Goal: Information Seeking & Learning: Learn about a topic

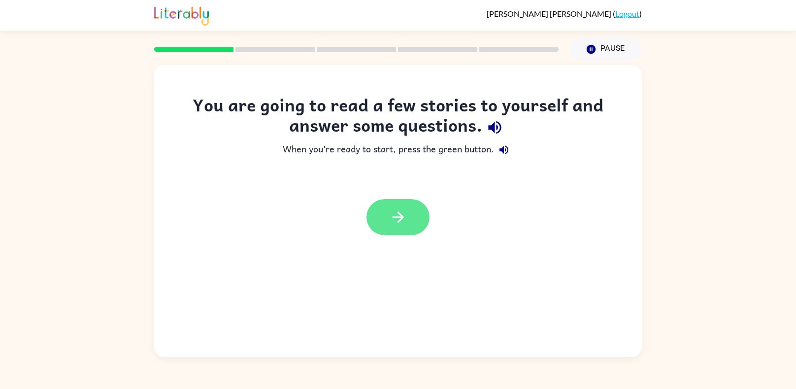
click at [401, 213] on icon "button" at bounding box center [398, 216] width 17 height 17
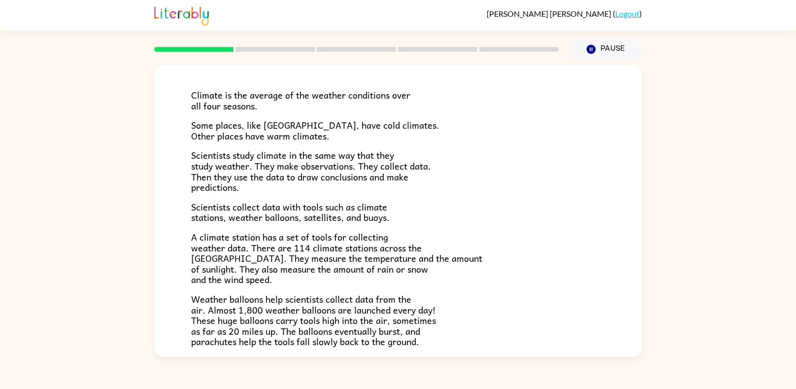
scroll to position [60, 0]
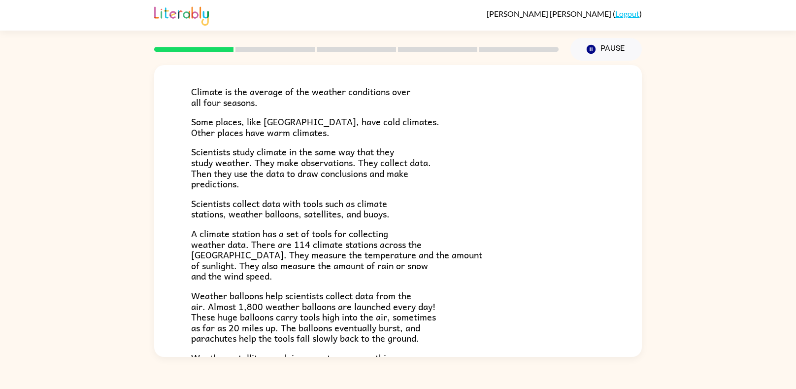
click at [114, 215] on div "Climate Climate is the average of the weather conditions over all four seasons.…" at bounding box center [398, 209] width 796 height 296
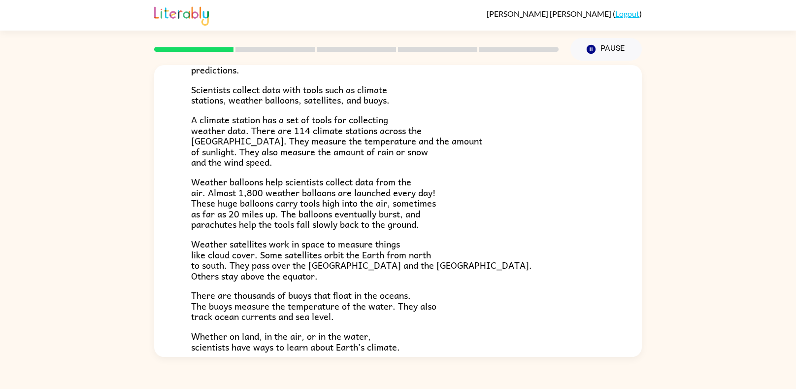
scroll to position [174, 0]
click at [464, 279] on p "Weather satellites work in space to measure things like cloud cover. Some satel…" at bounding box center [398, 258] width 414 height 42
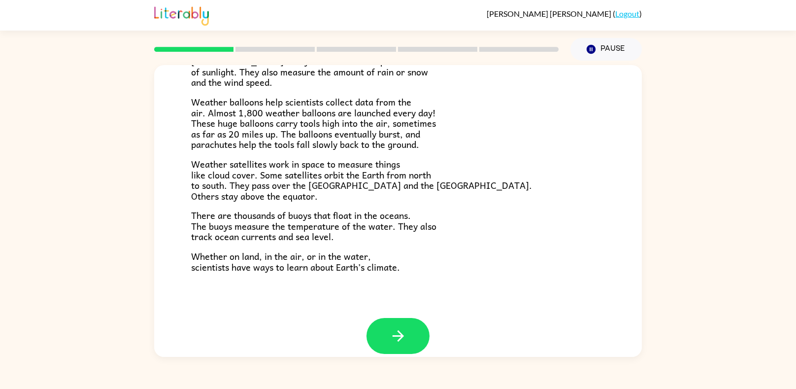
scroll to position [264, 0]
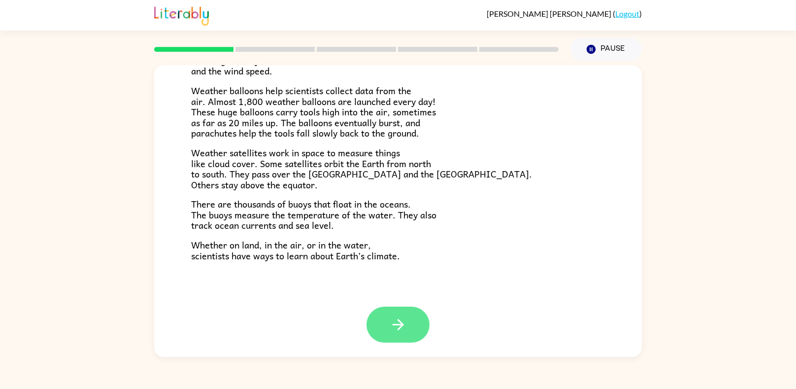
click at [398, 326] on icon "button" at bounding box center [398, 324] width 17 height 17
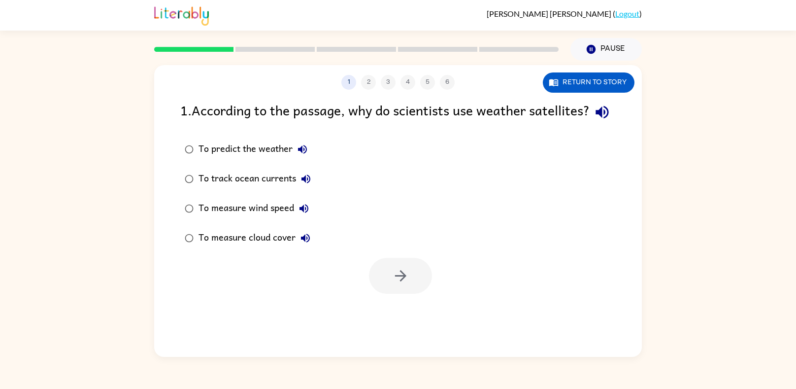
scroll to position [0, 0]
click at [595, 119] on icon "button" at bounding box center [601, 112] width 13 height 13
click at [394, 284] on icon "button" at bounding box center [400, 275] width 17 height 17
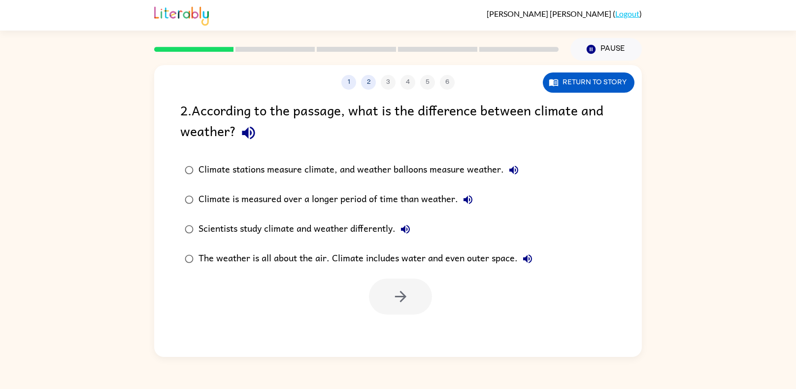
click at [245, 134] on icon "button" at bounding box center [248, 133] width 13 height 13
click at [381, 260] on div "The weather is all about the air. Climate includes water and even outer space." at bounding box center [367, 259] width 339 height 20
drag, startPoint x: 398, startPoint y: 300, endPoint x: 331, endPoint y: 291, distance: 68.0
click at [331, 291] on div at bounding box center [398, 293] width 488 height 41
click at [272, 225] on div "Scientists study climate and weather differently." at bounding box center [306, 229] width 217 height 20
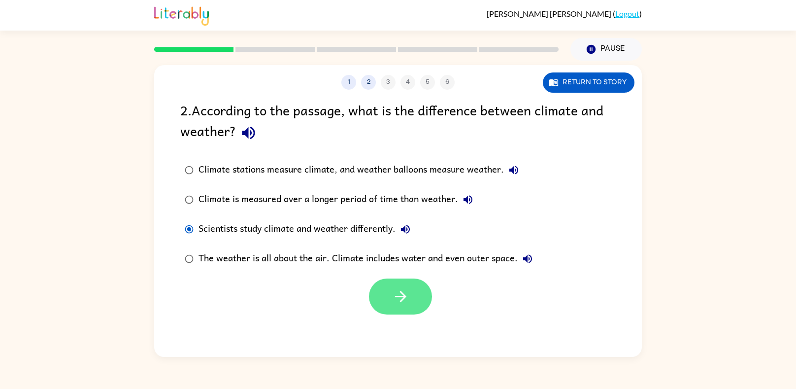
click at [388, 279] on button "button" at bounding box center [400, 296] width 63 height 36
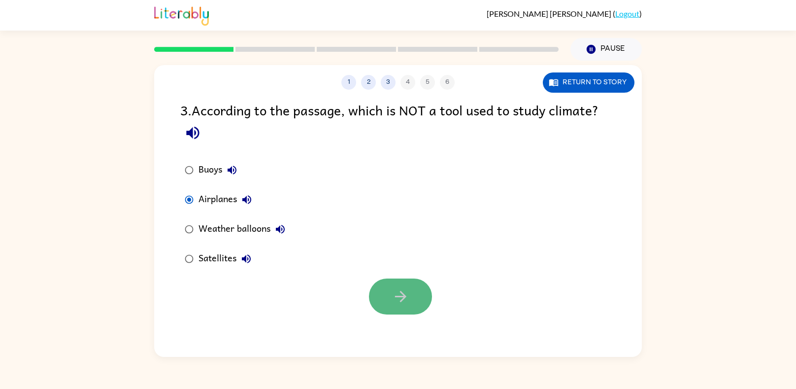
click at [397, 282] on button "button" at bounding box center [400, 296] width 63 height 36
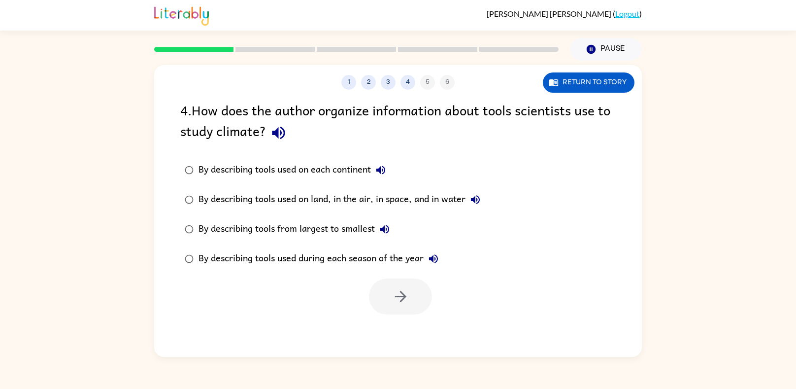
click at [271, 135] on icon "button" at bounding box center [278, 132] width 17 height 17
click at [480, 200] on icon "button" at bounding box center [475, 199] width 9 height 9
click at [395, 307] on button "button" at bounding box center [400, 296] width 63 height 36
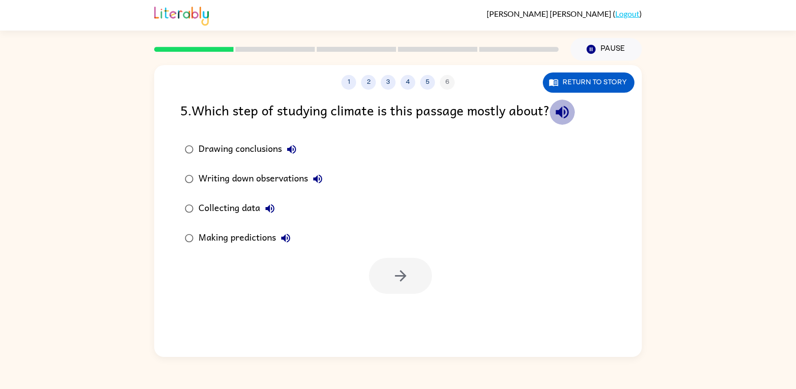
click at [565, 108] on icon "button" at bounding box center [561, 112] width 13 height 13
click at [400, 273] on icon "button" at bounding box center [400, 275] width 17 height 17
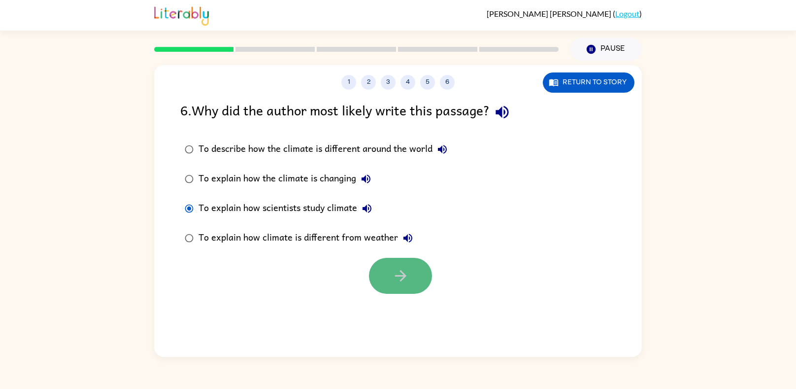
click at [402, 274] on icon "button" at bounding box center [400, 275] width 17 height 17
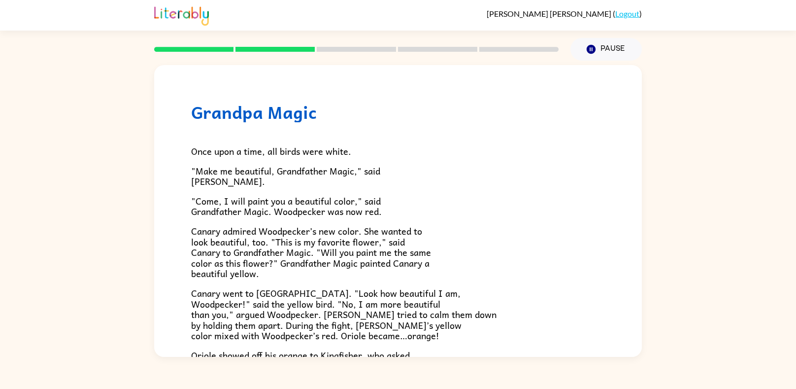
click at [127, 262] on div "Grandpa Magic Once upon a time, all birds were white. "Make me beautiful, Grand…" at bounding box center [398, 209] width 796 height 296
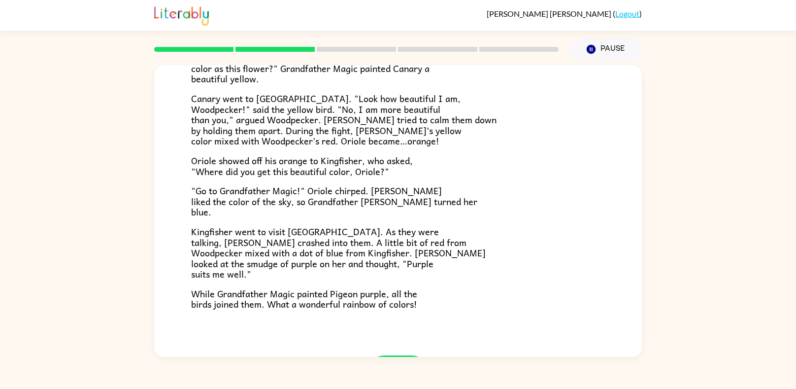
scroll to position [243, 0]
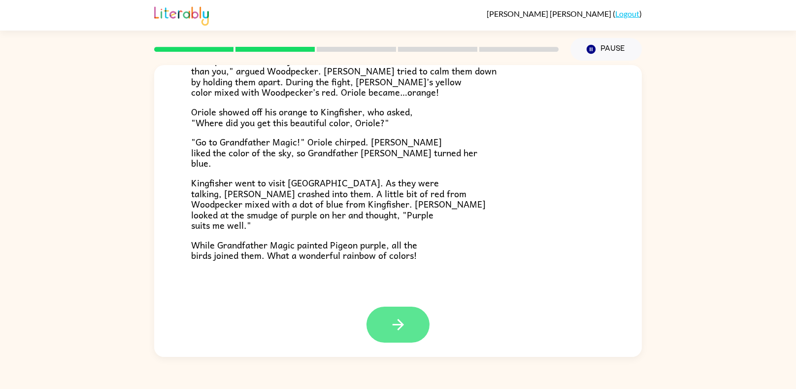
click at [384, 328] on button "button" at bounding box center [397, 324] width 63 height 36
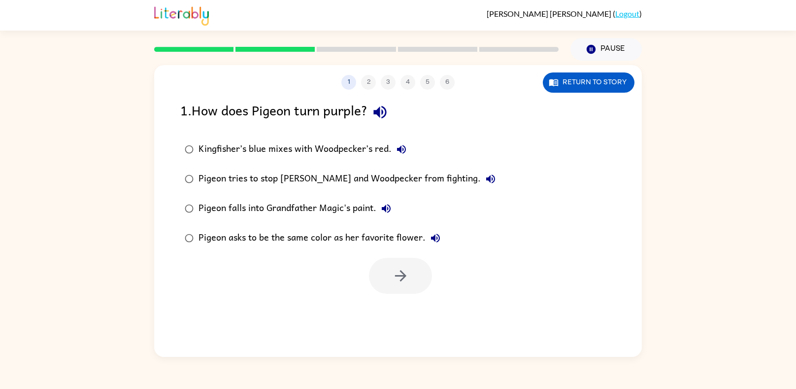
click at [389, 105] on icon "button" at bounding box center [379, 111] width 17 height 17
click at [571, 85] on button "Return to story" at bounding box center [589, 82] width 92 height 20
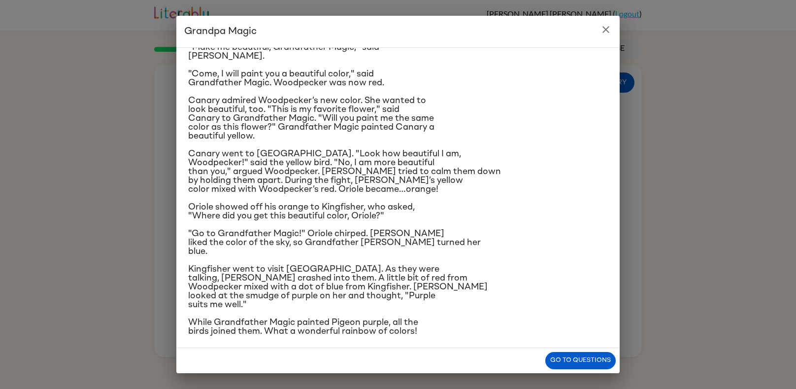
scroll to position [54, 0]
click at [557, 359] on button "Go to questions" at bounding box center [580, 360] width 70 height 17
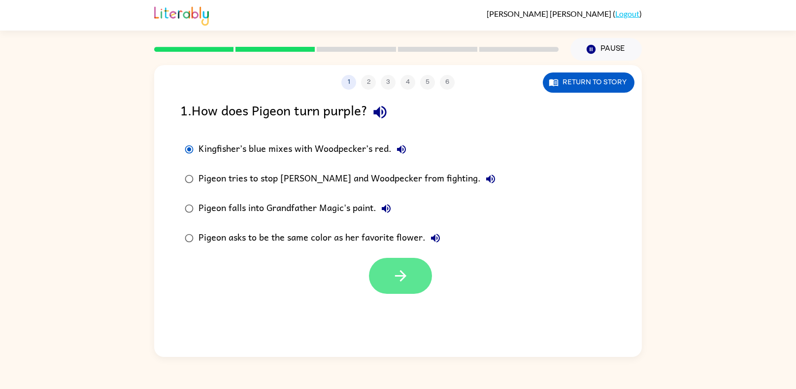
click at [400, 283] on icon "button" at bounding box center [400, 275] width 17 height 17
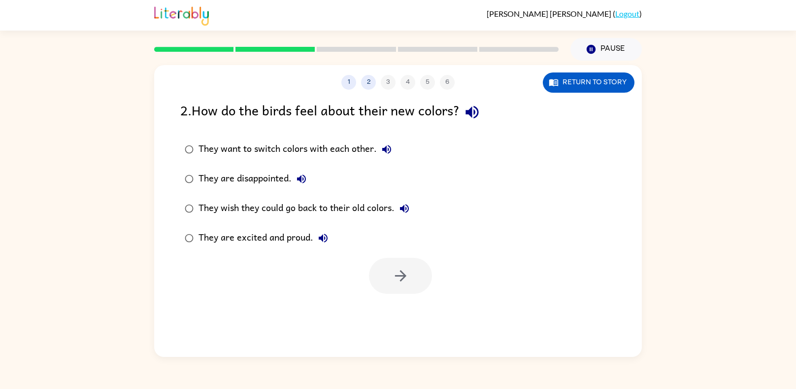
click at [485, 116] on button "button" at bounding box center [471, 111] width 25 height 25
click at [323, 238] on icon "button" at bounding box center [323, 238] width 12 height 12
click at [400, 213] on icon "button" at bounding box center [404, 208] width 12 height 12
click at [300, 177] on icon "button" at bounding box center [301, 178] width 9 height 9
click at [384, 147] on icon "button" at bounding box center [387, 149] width 12 height 12
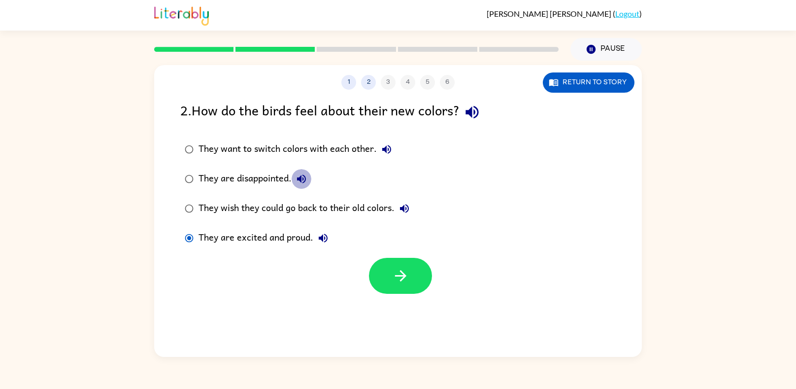
click at [300, 170] on button "They are disappointed." at bounding box center [302, 179] width 20 height 20
click at [377, 150] on button "They want to switch colors with each other." at bounding box center [387, 149] width 20 height 20
click at [287, 176] on div "They are disappointed." at bounding box center [254, 179] width 113 height 20
click at [298, 179] on icon "button" at bounding box center [301, 178] width 9 height 9
click at [391, 146] on icon "button" at bounding box center [387, 149] width 12 height 12
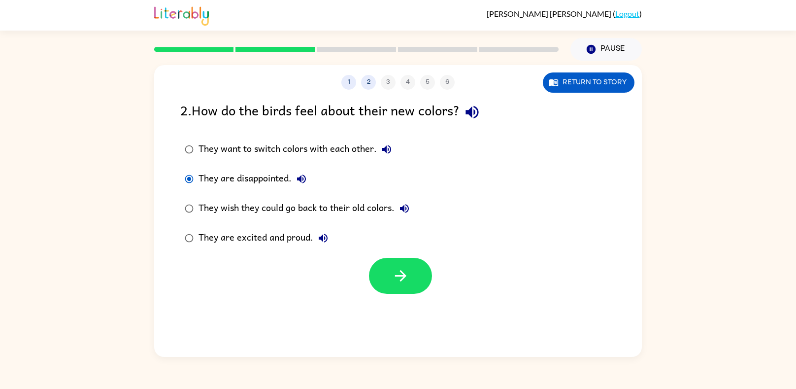
click at [298, 183] on icon "button" at bounding box center [301, 179] width 12 height 12
click at [394, 149] on button "They want to switch colors with each other." at bounding box center [387, 149] width 20 height 20
click at [385, 151] on icon "button" at bounding box center [386, 149] width 9 height 9
click at [303, 188] on button "They are disappointed." at bounding box center [302, 179] width 20 height 20
click at [386, 154] on icon "button" at bounding box center [387, 149] width 12 height 12
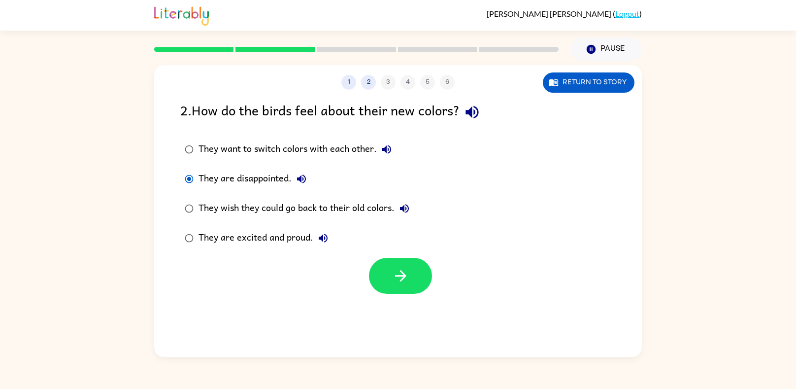
click at [304, 188] on button "They are disappointed." at bounding box center [302, 179] width 20 height 20
click at [379, 157] on div "They want to switch colors with each other." at bounding box center [297, 149] width 198 height 20
click at [300, 181] on icon "button" at bounding box center [301, 179] width 12 height 12
click at [386, 155] on icon "button" at bounding box center [387, 149] width 12 height 12
click at [298, 177] on icon "button" at bounding box center [301, 179] width 12 height 12
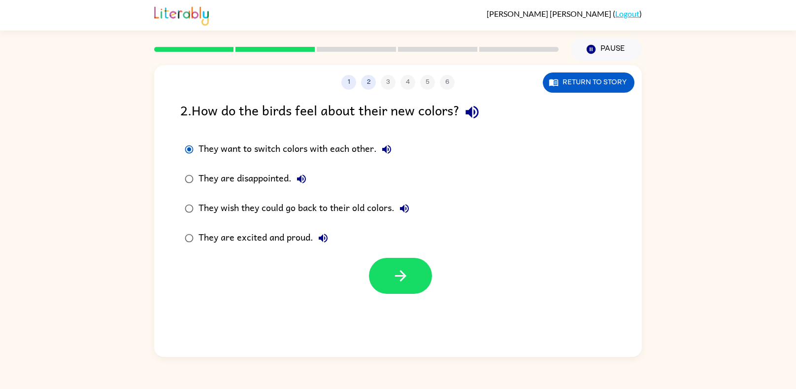
click at [388, 149] on icon "button" at bounding box center [387, 149] width 12 height 12
click at [306, 182] on icon "button" at bounding box center [301, 179] width 12 height 12
click at [390, 154] on icon "button" at bounding box center [387, 149] width 12 height 12
click at [311, 185] on div "They are disappointed." at bounding box center [254, 179] width 113 height 20
click at [416, 299] on div "1 2 3 4 5 6 Return to story 2 . How do the birds feel about their new colors? T…" at bounding box center [398, 211] width 488 height 292
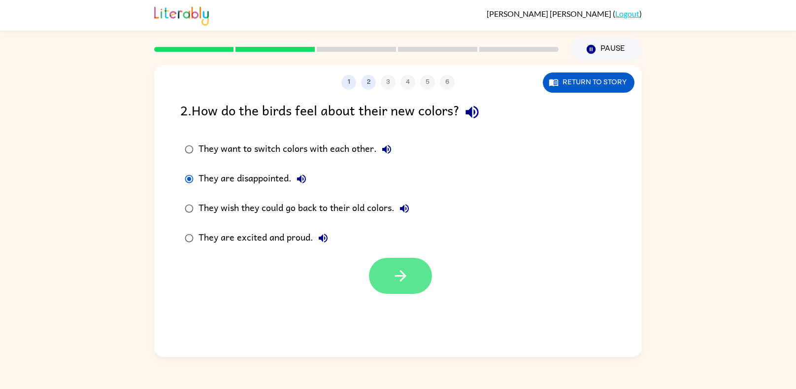
click at [407, 260] on button "button" at bounding box center [400, 276] width 63 height 36
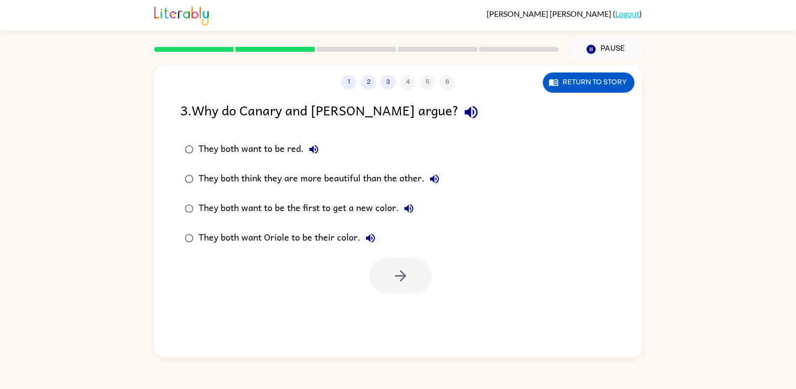
click at [464, 107] on icon "button" at bounding box center [470, 112] width 13 height 13
click at [462, 118] on icon "button" at bounding box center [470, 111] width 17 height 17
click at [464, 118] on icon "button" at bounding box center [470, 112] width 13 height 13
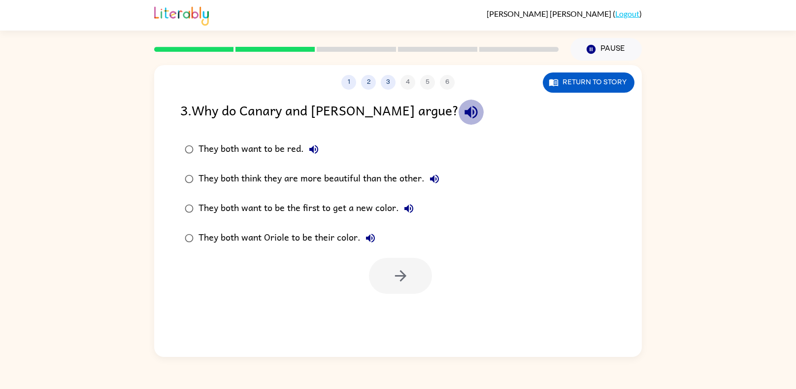
click at [462, 117] on icon "button" at bounding box center [470, 111] width 17 height 17
click at [458, 116] on button "button" at bounding box center [470, 111] width 25 height 25
click at [409, 275] on icon "button" at bounding box center [400, 275] width 17 height 17
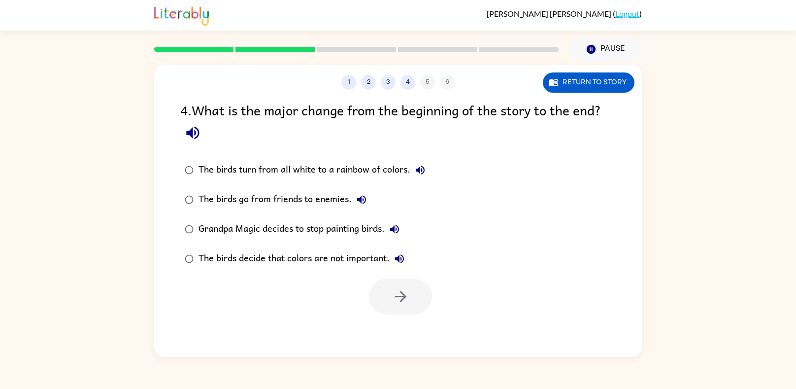
click at [204, 128] on button "button" at bounding box center [192, 132] width 25 height 25
click at [197, 130] on icon "button" at bounding box center [192, 133] width 13 height 13
click at [196, 130] on icon "button" at bounding box center [192, 132] width 17 height 17
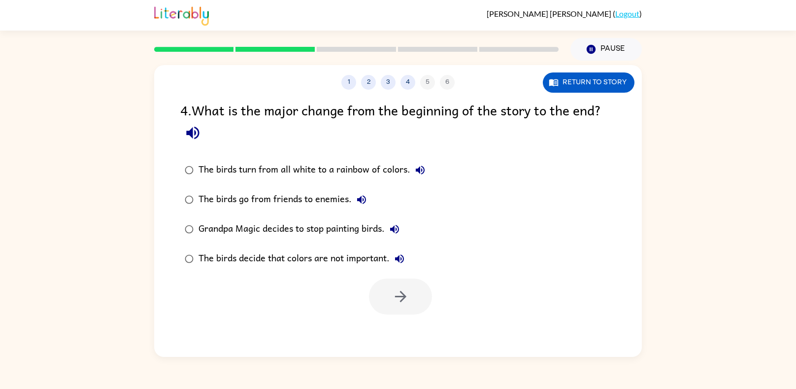
click at [196, 130] on icon "button" at bounding box center [192, 132] width 17 height 17
click at [386, 294] on button "button" at bounding box center [400, 296] width 63 height 36
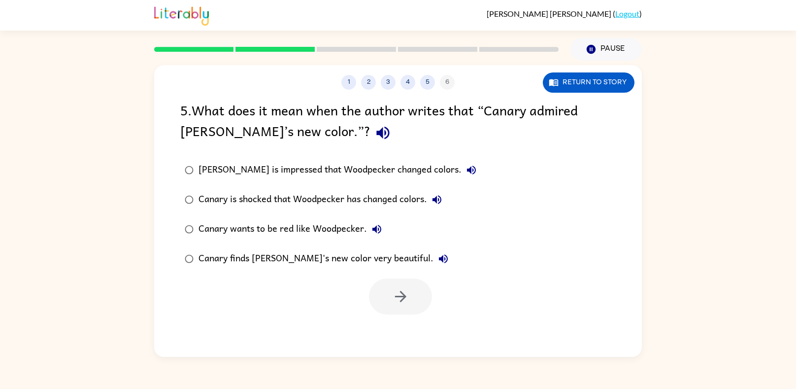
click at [374, 125] on icon "button" at bounding box center [382, 132] width 17 height 17
click at [432, 295] on div at bounding box center [398, 293] width 488 height 41
click at [421, 290] on button "button" at bounding box center [400, 296] width 63 height 36
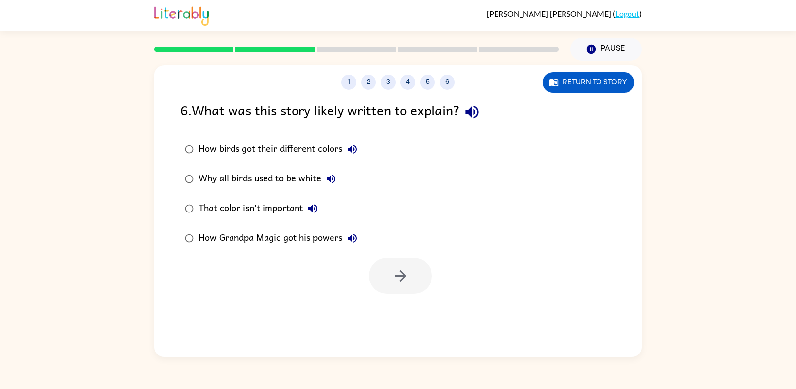
click at [468, 117] on icon "button" at bounding box center [471, 111] width 17 height 17
click at [354, 149] on icon "button" at bounding box center [352, 149] width 9 height 9
click at [349, 149] on icon "button" at bounding box center [352, 149] width 9 height 9
click at [417, 277] on button "button" at bounding box center [400, 276] width 63 height 36
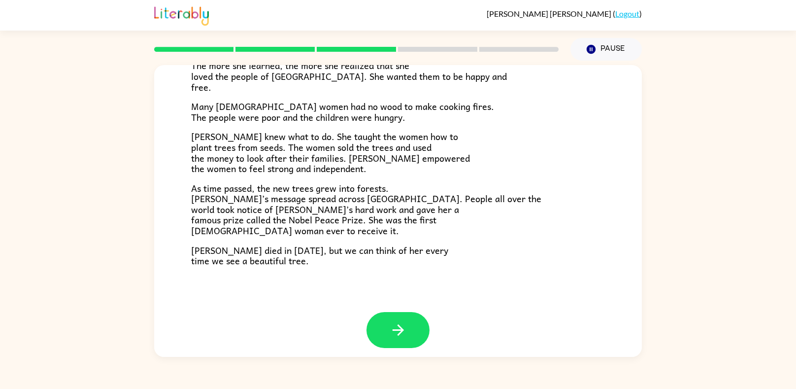
scroll to position [266, 0]
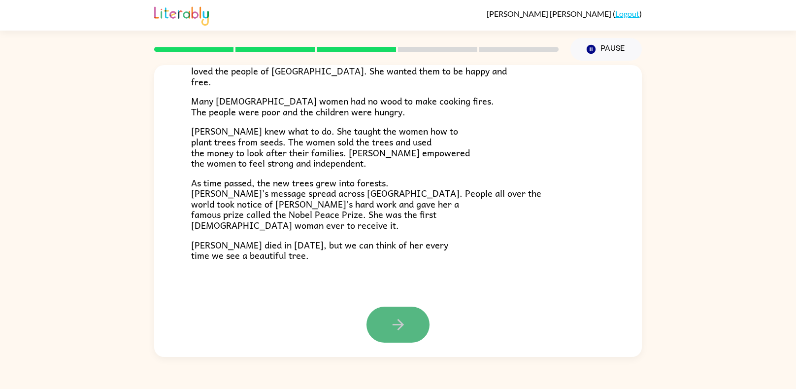
click at [397, 317] on icon "button" at bounding box center [398, 324] width 17 height 17
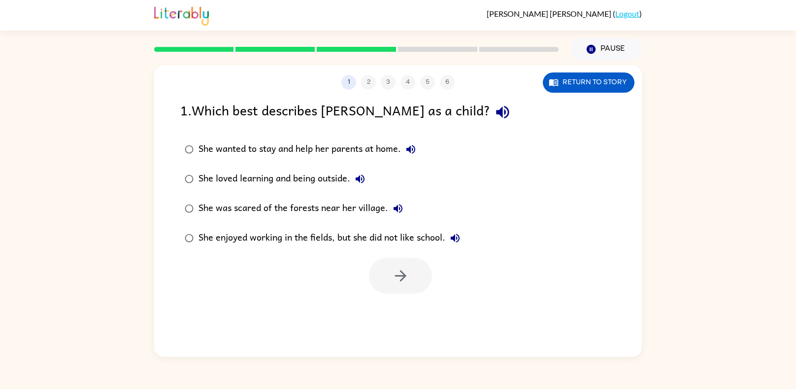
click at [397, 317] on div "1 2 3 4 5 6 Return to story 1 . Which best describes [PERSON_NAME] as a child? …" at bounding box center [398, 211] width 488 height 292
click at [494, 116] on icon "button" at bounding box center [502, 111] width 17 height 17
click at [409, 149] on icon "button" at bounding box center [410, 149] width 9 height 9
click at [348, 183] on div "She loved learning and being outside." at bounding box center [283, 179] width 171 height 20
click at [357, 179] on icon "button" at bounding box center [360, 178] width 9 height 9
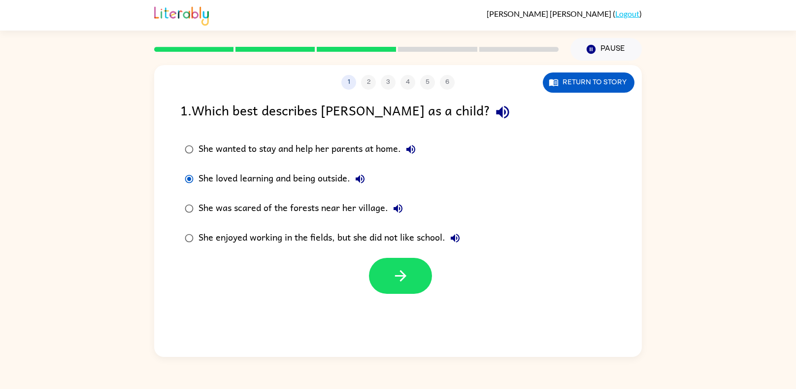
click at [399, 207] on icon "button" at bounding box center [398, 208] width 12 height 12
click at [457, 235] on icon "button" at bounding box center [455, 237] width 9 height 9
click at [419, 265] on button "button" at bounding box center [400, 276] width 63 height 36
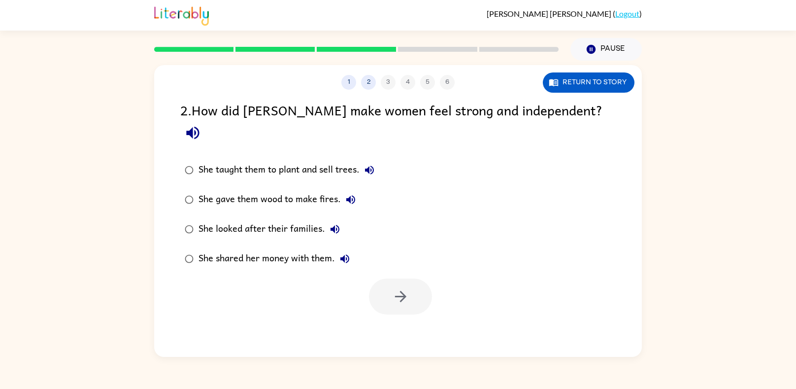
click at [205, 120] on button "button" at bounding box center [192, 132] width 25 height 25
click at [360, 160] on button "She taught them to plant and sell trees." at bounding box center [369, 170] width 20 height 20
click at [353, 194] on icon "button" at bounding box center [351, 200] width 12 height 12
click at [332, 223] on icon "button" at bounding box center [335, 229] width 12 height 12
click at [342, 254] on icon "button" at bounding box center [344, 258] width 9 height 9
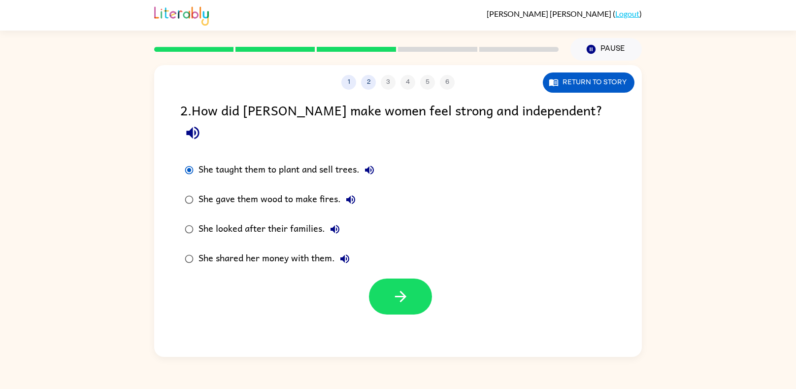
click at [382, 273] on div at bounding box center [398, 293] width 488 height 41
click at [385, 278] on button "button" at bounding box center [400, 296] width 63 height 36
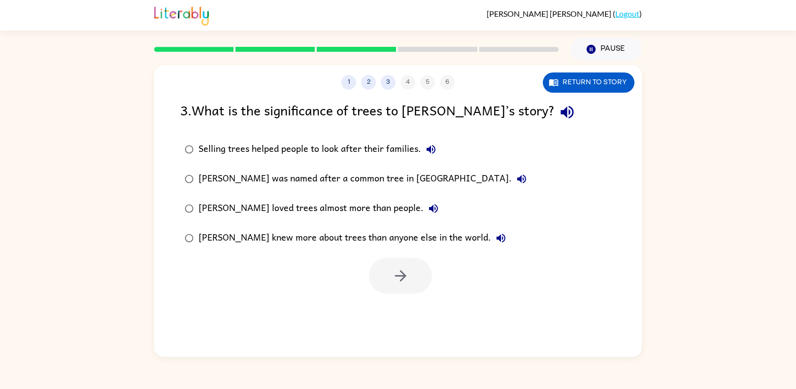
click at [554, 122] on button "button" at bounding box center [566, 111] width 25 height 25
click at [432, 146] on icon "button" at bounding box center [430, 149] width 9 height 9
click at [512, 172] on button "[PERSON_NAME] was named after a common tree in [GEOGRAPHIC_DATA]." at bounding box center [522, 179] width 20 height 20
click at [429, 205] on icon "button" at bounding box center [433, 208] width 9 height 9
click at [495, 235] on icon "button" at bounding box center [501, 238] width 12 height 12
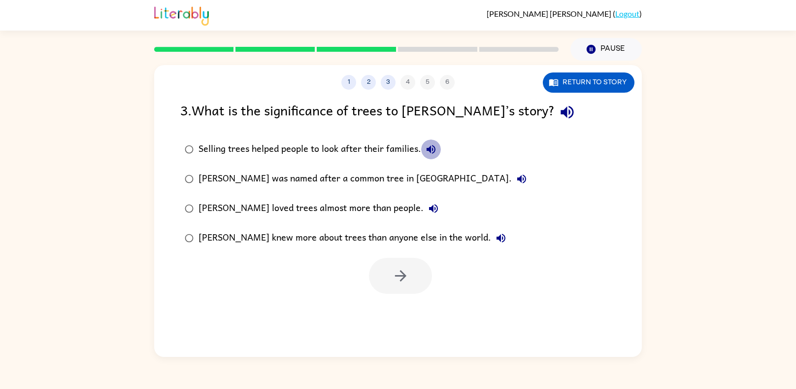
click at [428, 153] on icon "button" at bounding box center [431, 149] width 12 height 12
click at [425, 143] on icon "button" at bounding box center [431, 149] width 12 height 12
click at [381, 278] on button "button" at bounding box center [400, 276] width 63 height 36
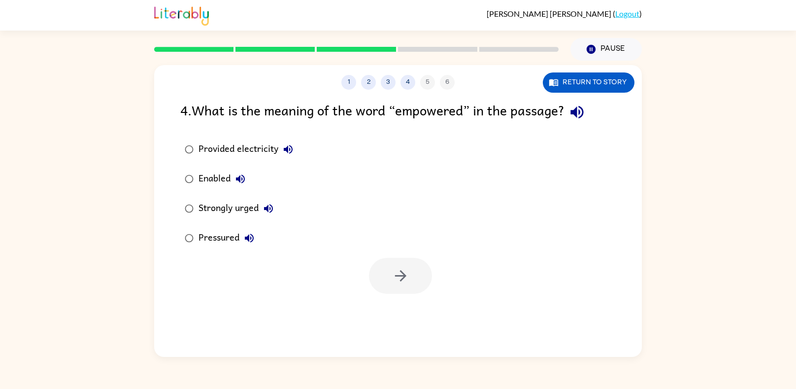
click at [583, 108] on icon "button" at bounding box center [576, 112] width 13 height 13
click at [586, 107] on icon "button" at bounding box center [576, 111] width 17 height 17
click at [383, 275] on button "button" at bounding box center [400, 276] width 63 height 36
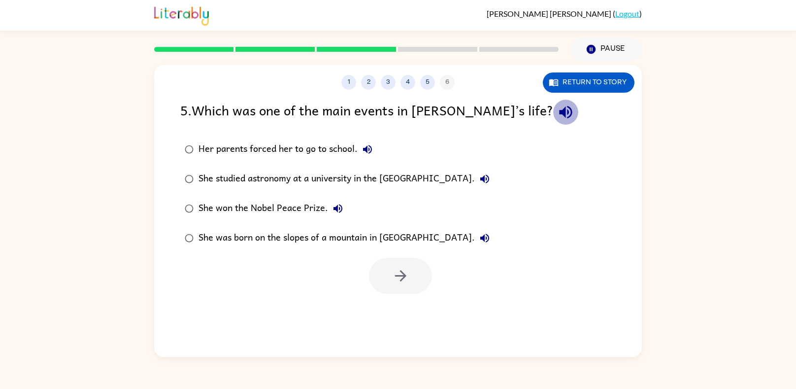
click at [553, 122] on button "button" at bounding box center [565, 111] width 25 height 25
click at [392, 280] on icon "button" at bounding box center [400, 275] width 17 height 17
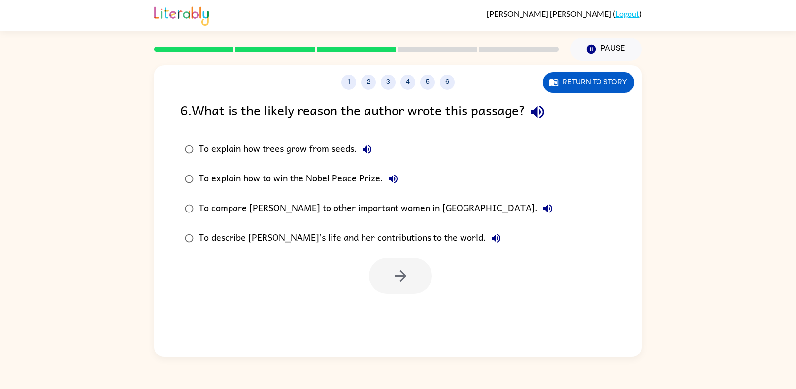
click at [531, 120] on button "button" at bounding box center [537, 111] width 25 height 25
click at [386, 274] on button "button" at bounding box center [400, 276] width 63 height 36
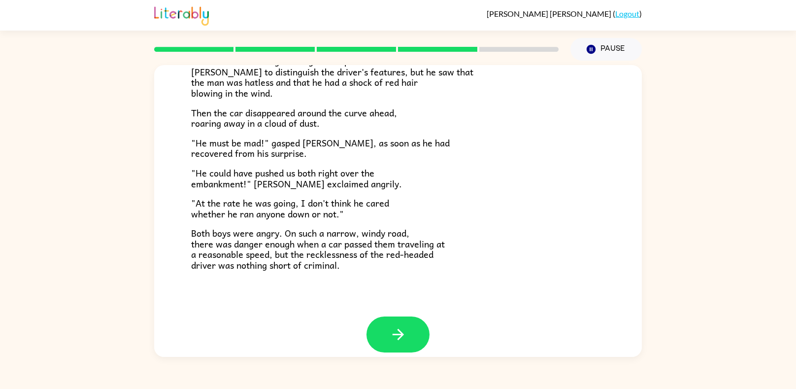
scroll to position [263, 0]
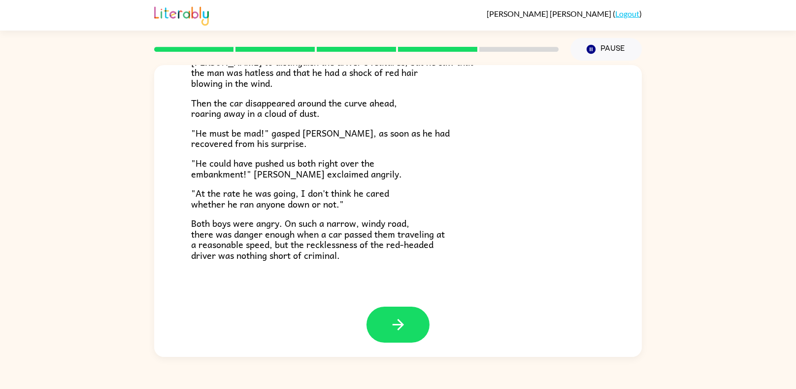
drag, startPoint x: 329, startPoint y: 221, endPoint x: 345, endPoint y: 222, distance: 15.3
click at [345, 222] on span "Both boys were angry. On such a narrow, windy road, there was danger enough whe…" at bounding box center [318, 239] width 254 height 46
click at [388, 330] on button "button" at bounding box center [397, 324] width 63 height 36
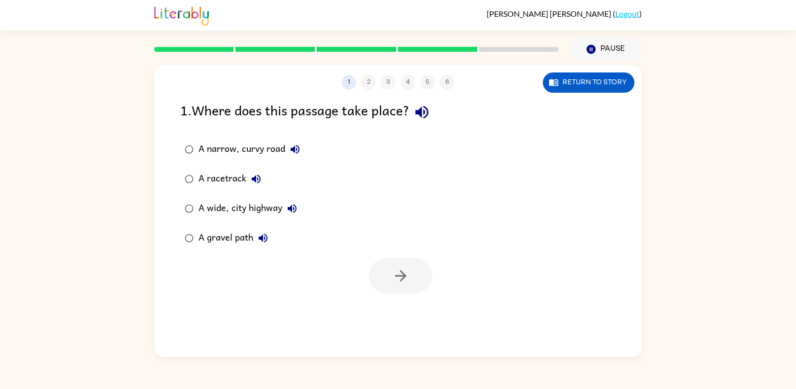
scroll to position [0, 0]
click at [424, 112] on icon "button" at bounding box center [421, 112] width 13 height 13
click at [385, 274] on button "button" at bounding box center [400, 276] width 63 height 36
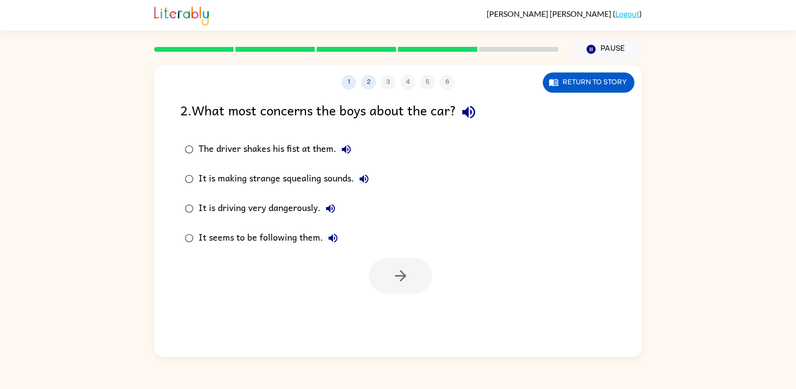
click at [461, 120] on div "2 . What most concerns the boys about the car?" at bounding box center [397, 111] width 435 height 25
click at [477, 114] on icon "button" at bounding box center [468, 111] width 17 height 17
click at [469, 120] on icon "button" at bounding box center [468, 111] width 17 height 17
click at [469, 118] on icon "button" at bounding box center [468, 111] width 17 height 17
click at [331, 212] on icon "button" at bounding box center [331, 208] width 12 height 12
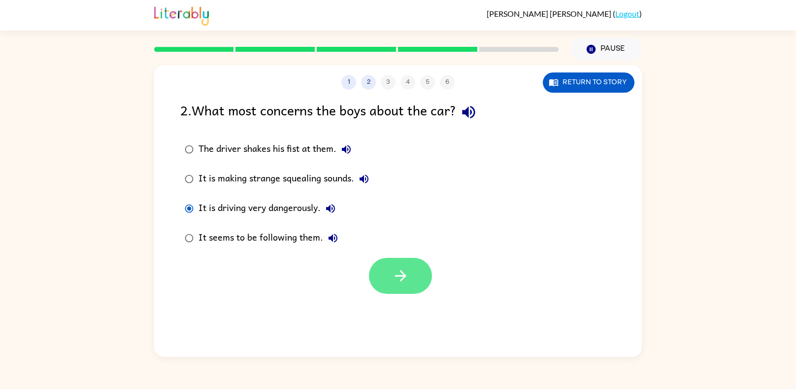
click at [389, 275] on button "button" at bounding box center [400, 276] width 63 height 36
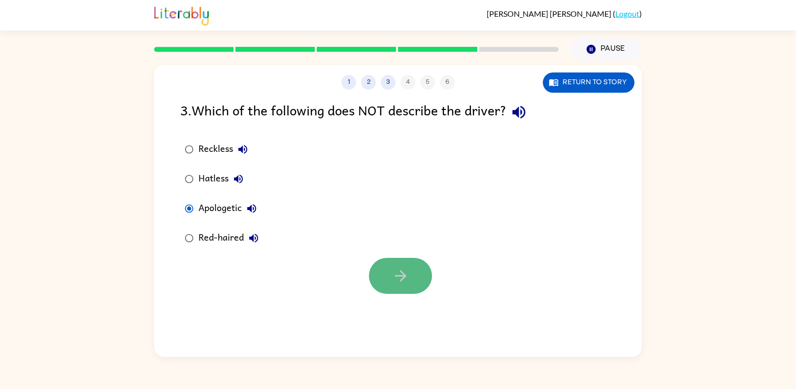
click at [387, 281] on button "button" at bounding box center [400, 276] width 63 height 36
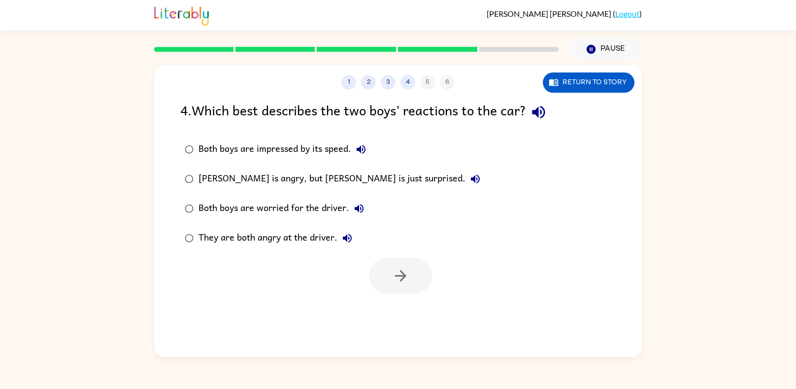
click at [547, 115] on icon "button" at bounding box center [538, 111] width 17 height 17
click at [398, 270] on icon "button" at bounding box center [400, 275] width 17 height 17
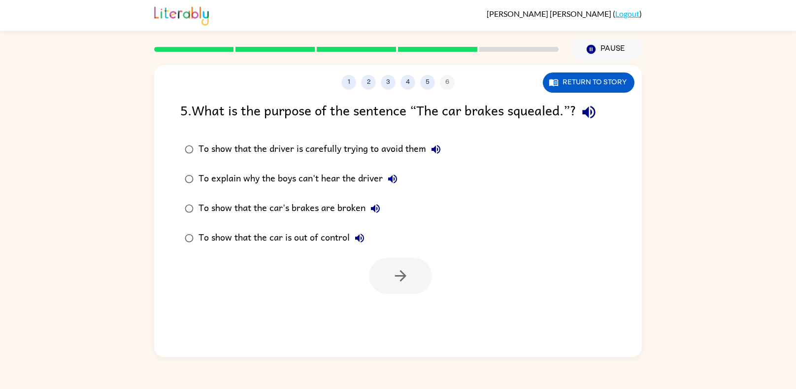
click at [587, 104] on icon "button" at bounding box center [588, 111] width 17 height 17
click at [188, 160] on label "To show that the driver is carefully trying to avoid them" at bounding box center [313, 149] width 276 height 30
click at [376, 274] on button "button" at bounding box center [400, 276] width 63 height 36
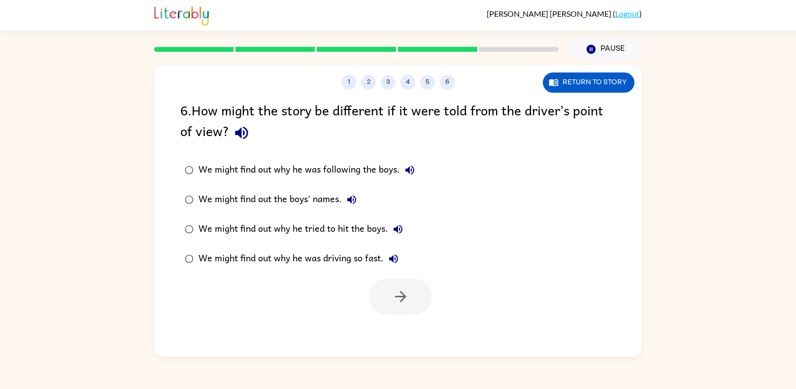
click at [238, 141] on icon "button" at bounding box center [241, 132] width 17 height 17
click at [571, 77] on button "Return to story" at bounding box center [589, 82] width 92 height 20
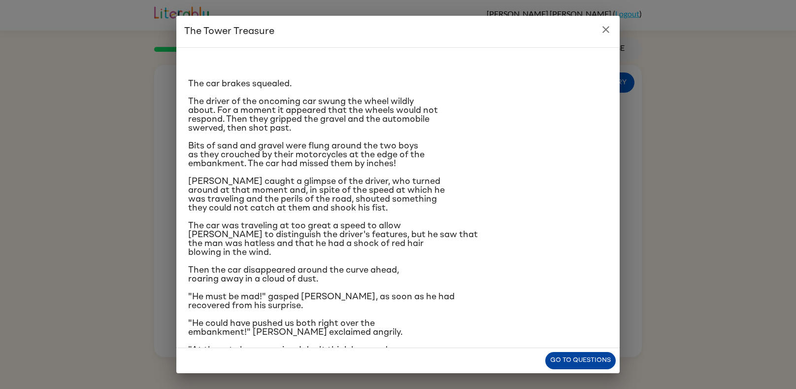
click at [586, 357] on button "Go to questions" at bounding box center [580, 360] width 70 height 17
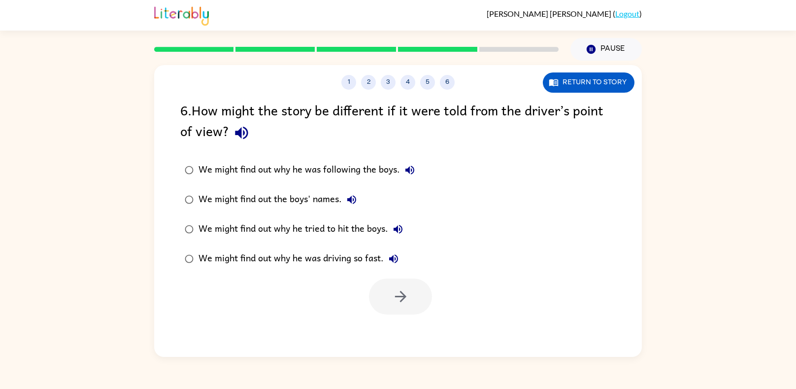
click at [246, 135] on icon "button" at bounding box center [241, 133] width 13 height 13
click at [238, 256] on div "We might find out why he was driving so fast." at bounding box center [300, 259] width 205 height 20
click at [402, 295] on icon "button" at bounding box center [399, 296] width 11 height 11
